Goal: Navigation & Orientation: Find specific page/section

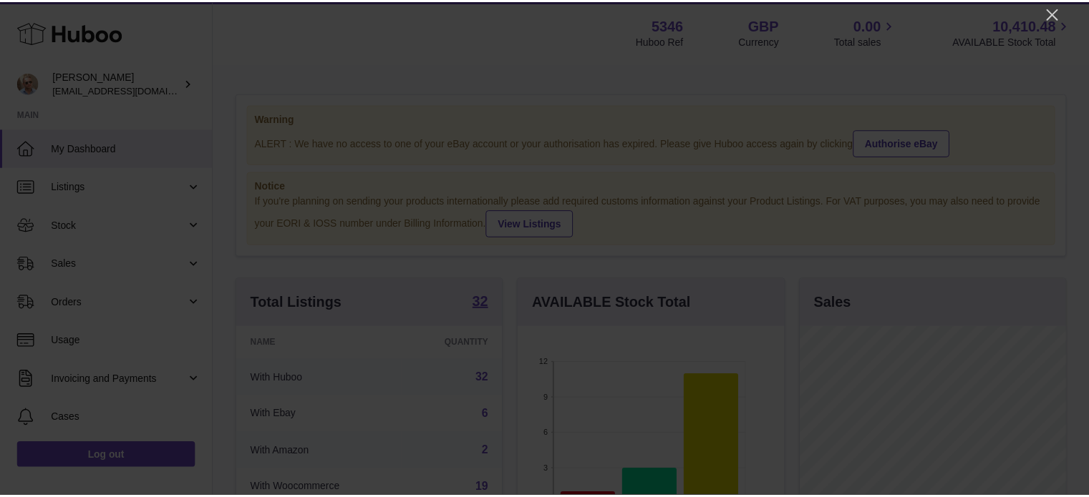
scroll to position [223, 268]
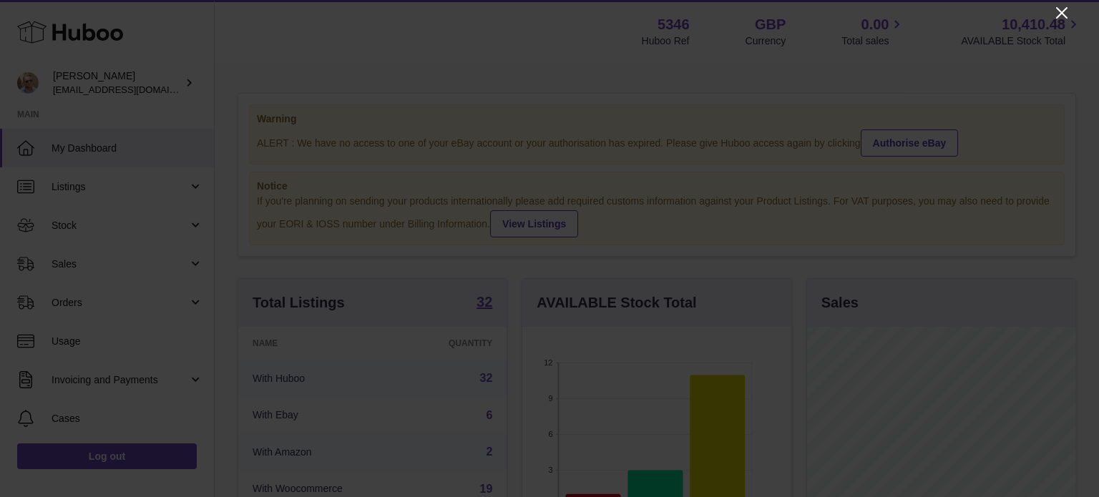
click at [1062, 11] on icon "Close" at bounding box center [1061, 12] width 17 height 17
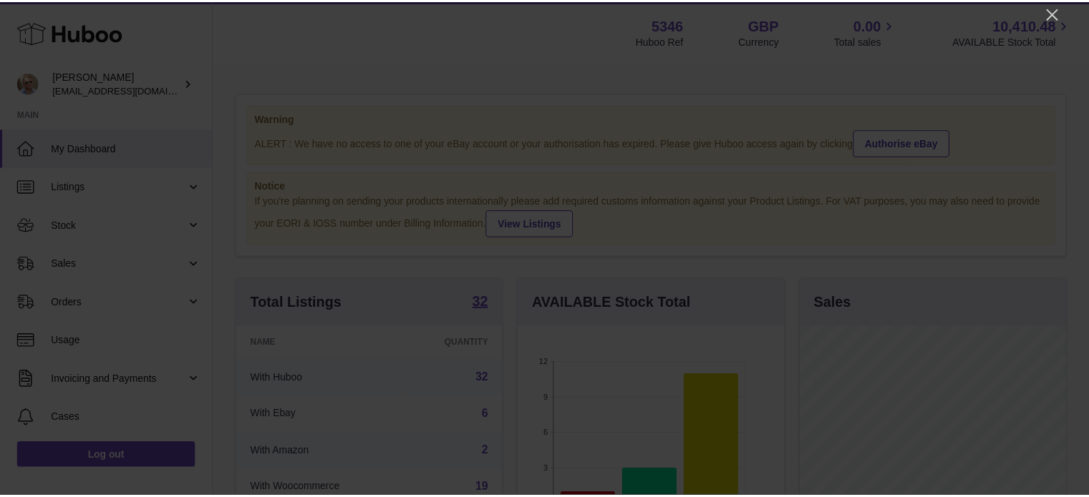
scroll to position [715456, 715414]
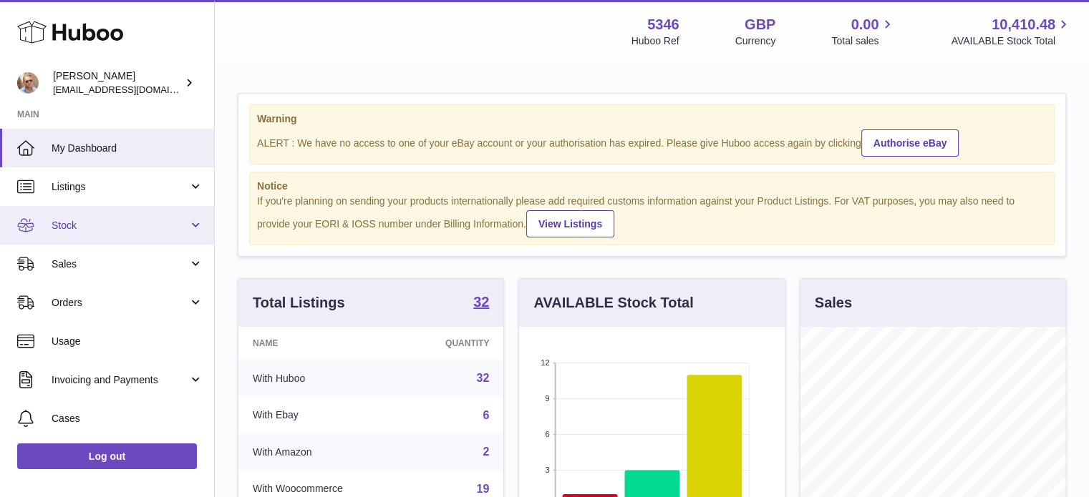
click at [77, 214] on link "Stock" at bounding box center [107, 225] width 214 height 39
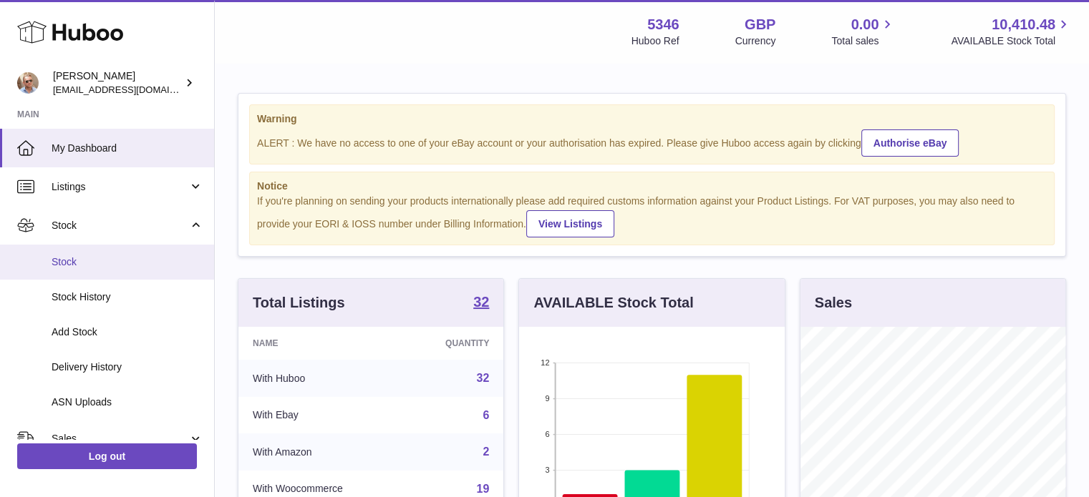
click at [96, 259] on span "Stock" at bounding box center [128, 262] width 152 height 14
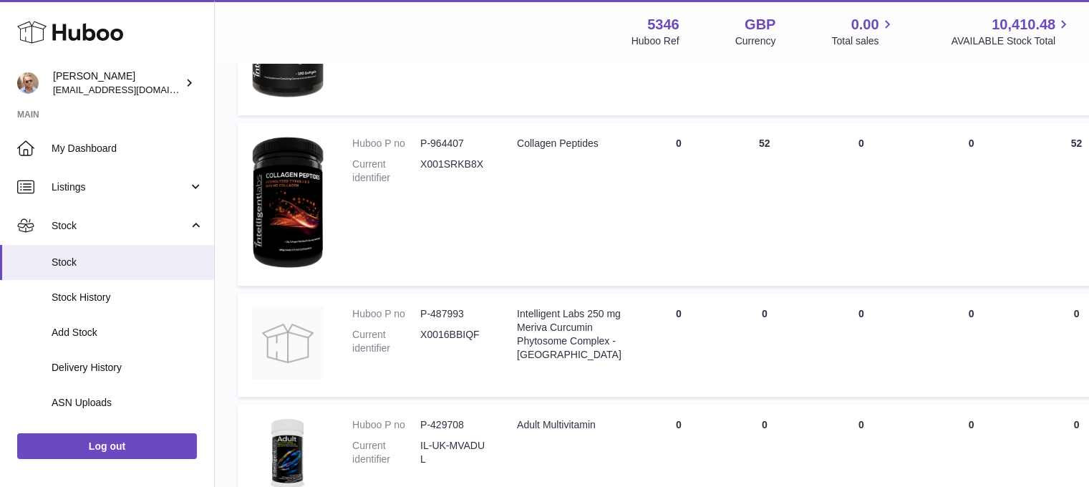
scroll to position [859, 0]
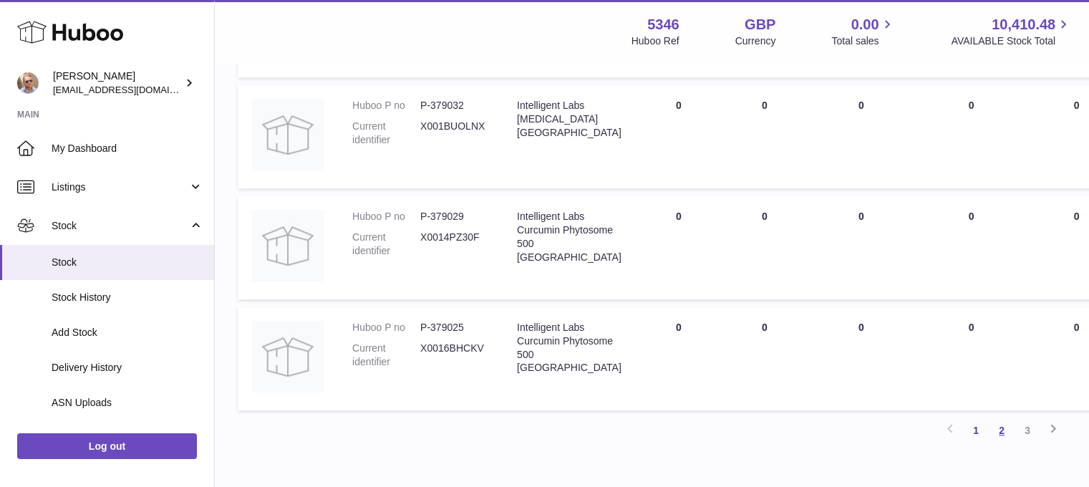
click at [996, 441] on link "2" at bounding box center [1001, 430] width 26 height 26
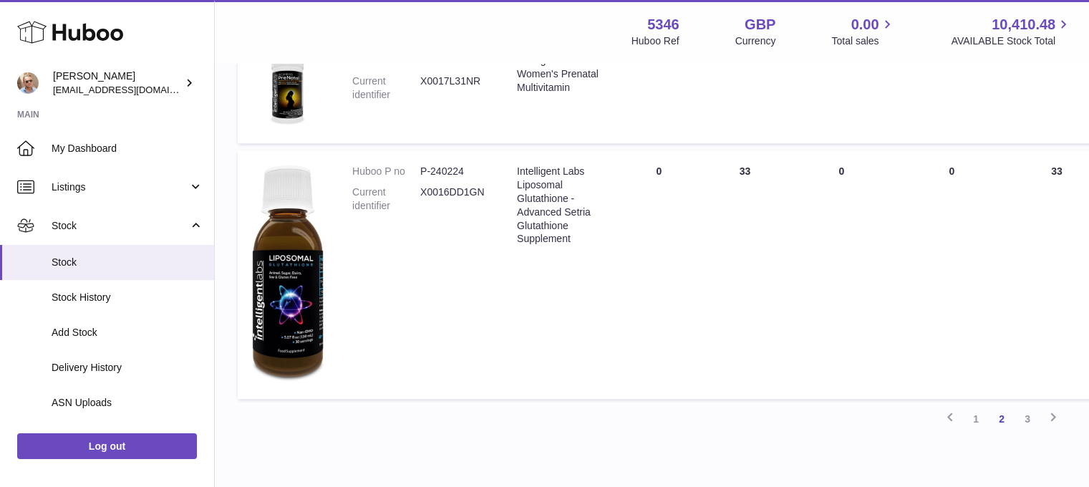
scroll to position [1209, 0]
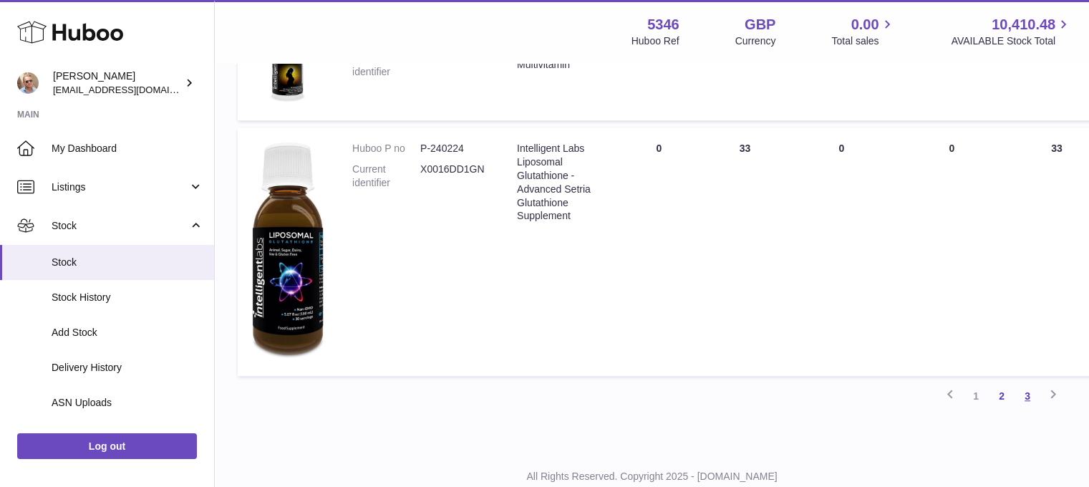
click at [1027, 390] on link "3" at bounding box center [1027, 396] width 26 height 26
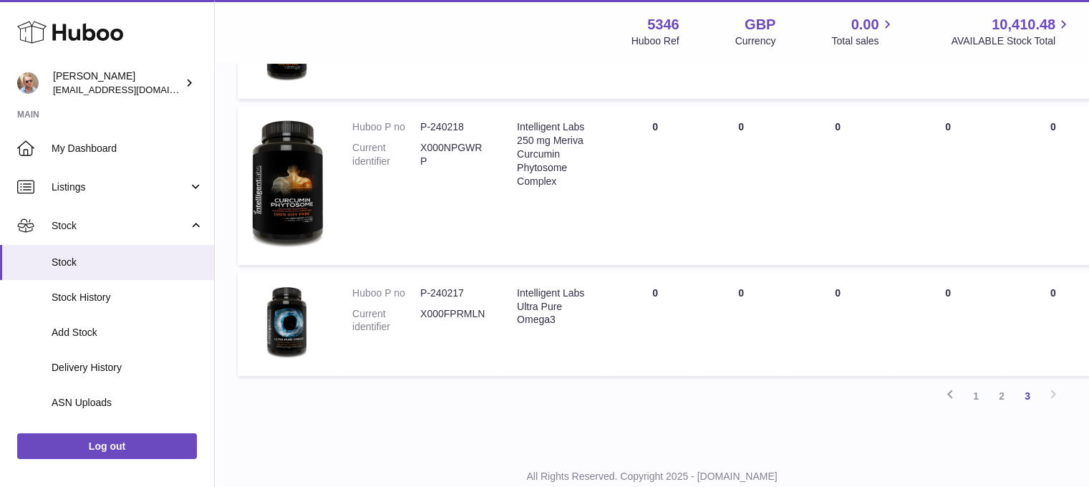
scroll to position [922, 0]
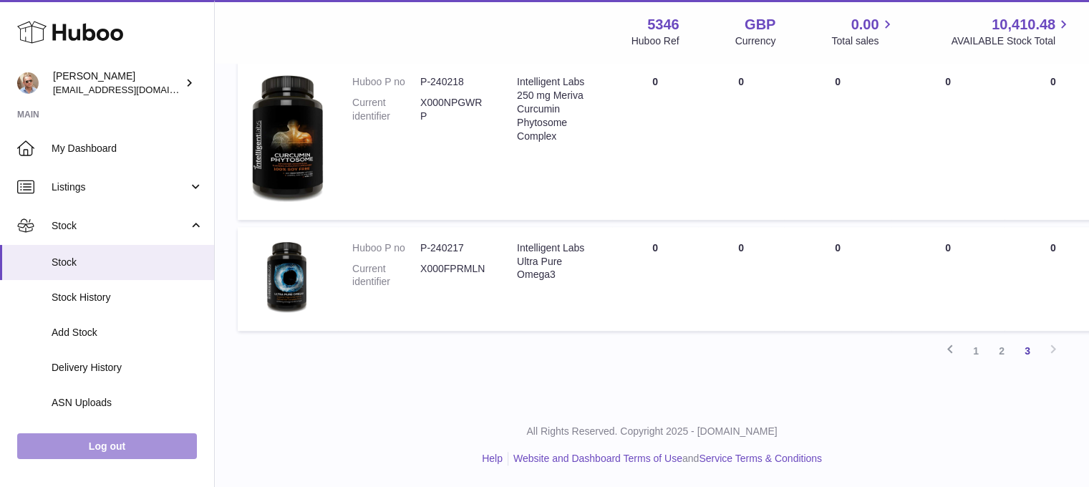
click at [103, 454] on link "Log out" at bounding box center [107, 446] width 180 height 26
